Goal: Information Seeking & Learning: Learn about a topic

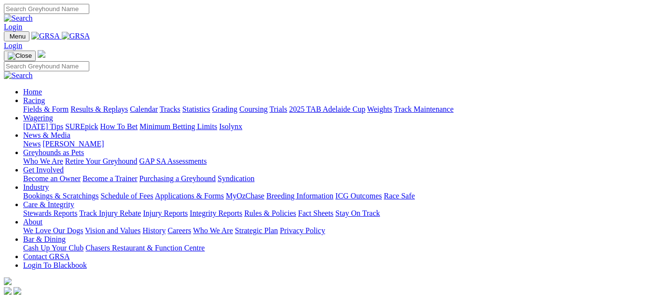
click at [27, 105] on link "Fields & Form" at bounding box center [45, 109] width 45 height 8
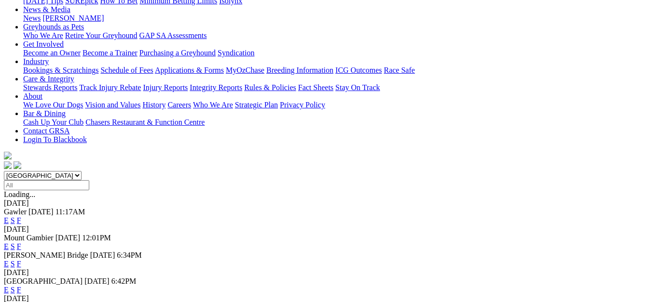
scroll to position [145, 0]
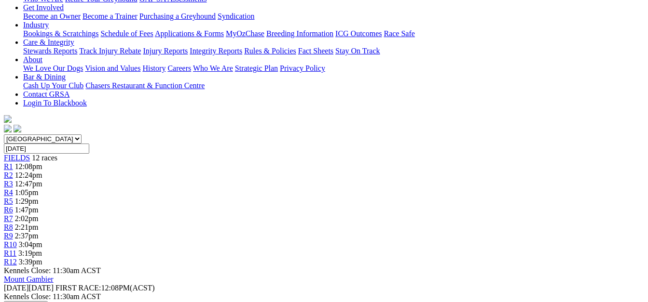
scroll to position [181, 0]
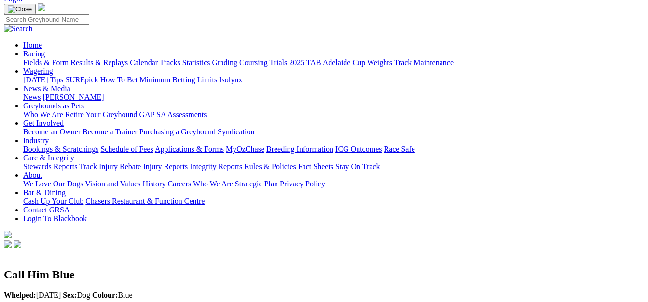
scroll to position [72, 0]
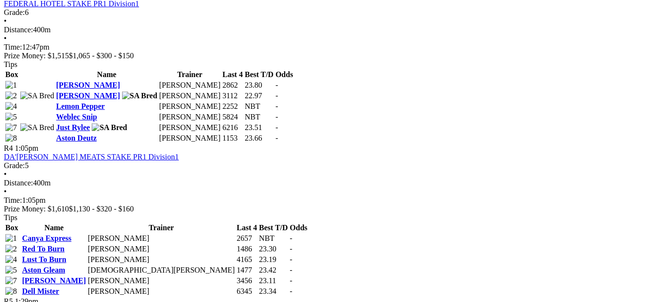
scroll to position [856, 0]
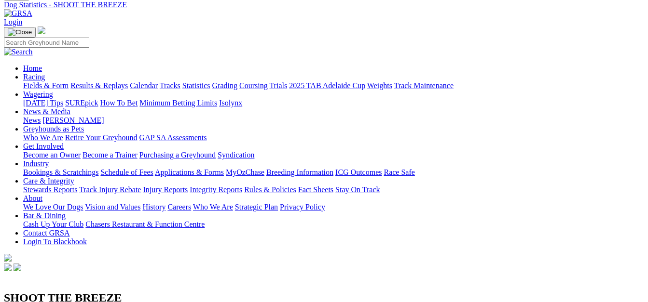
scroll to position [36, 0]
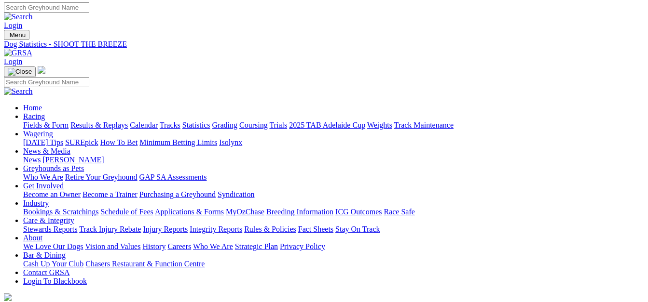
scroll to position [0, 0]
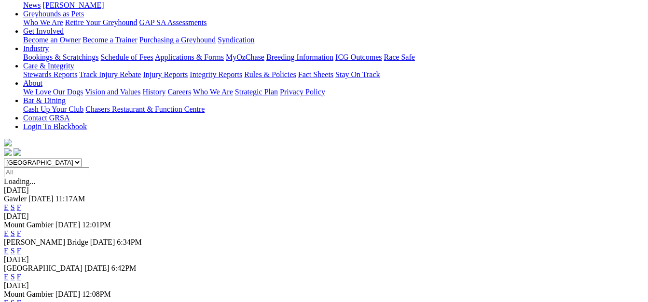
scroll to position [157, 0]
click at [21, 272] on link "F" at bounding box center [19, 276] width 4 height 8
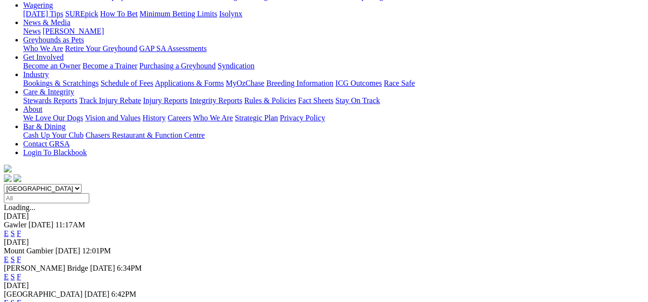
scroll to position [133, 0]
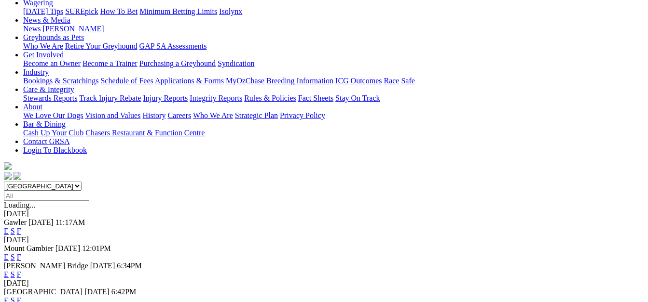
click at [21, 271] on link "F" at bounding box center [19, 275] width 4 height 8
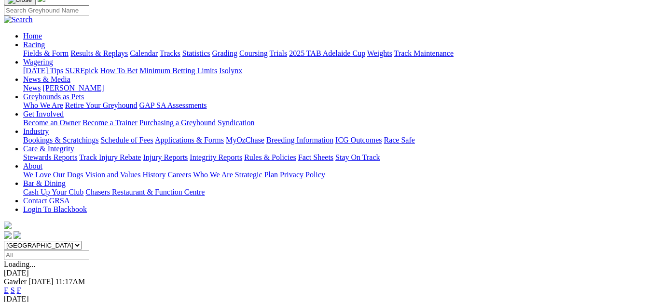
scroll to position [72, 0]
click at [21, 287] on link "F" at bounding box center [19, 291] width 4 height 8
